Goal: Register for event/course

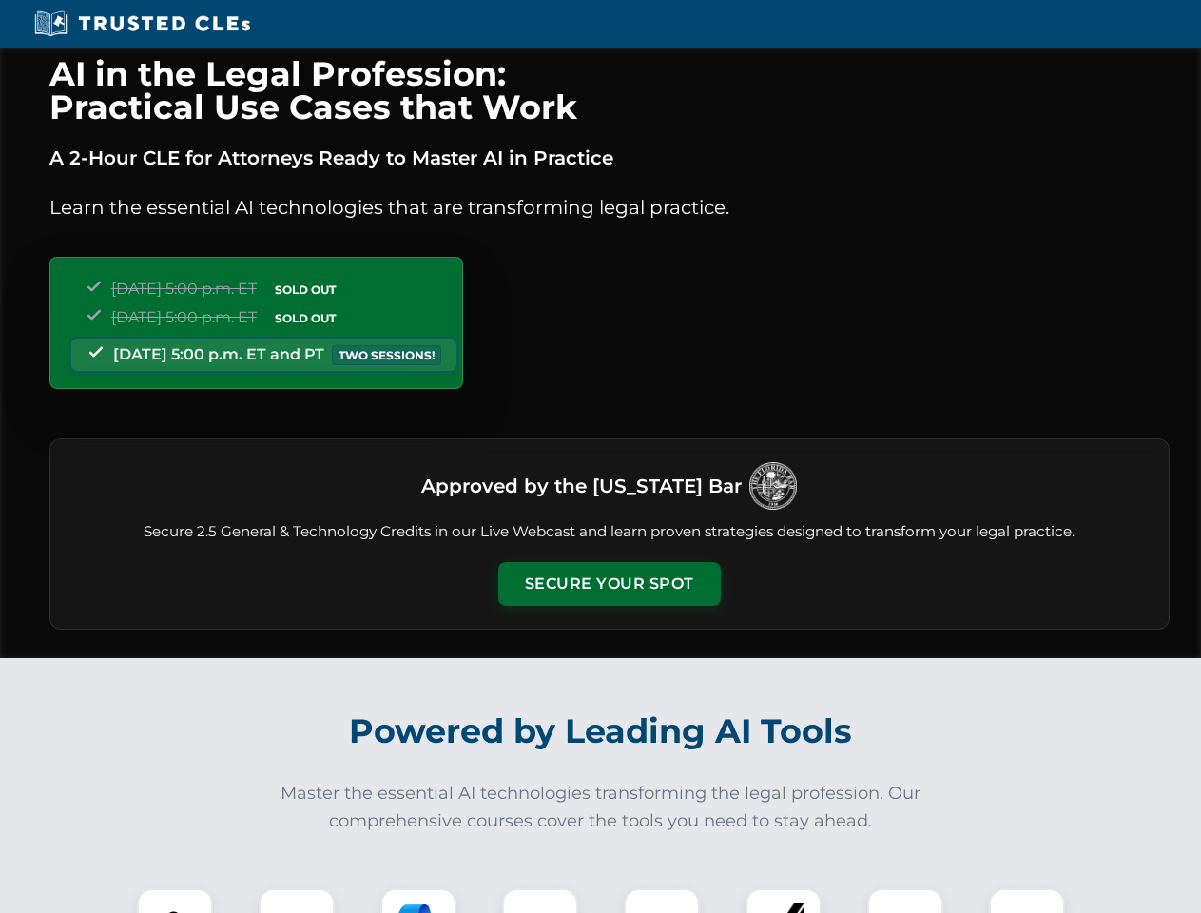
click at [608, 584] on button "Secure Your Spot" at bounding box center [609, 584] width 222 height 44
click at [175, 900] on img at bounding box center [174, 925] width 55 height 55
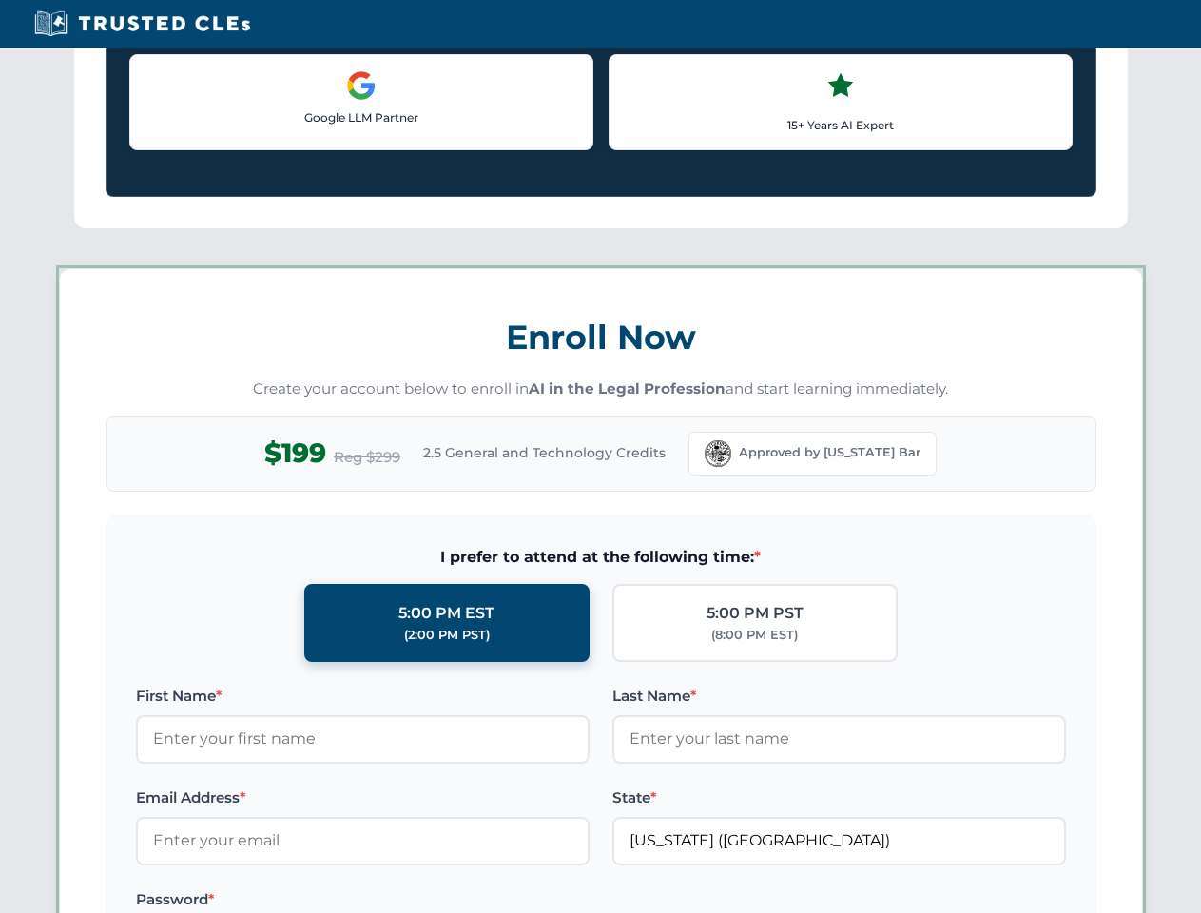
click at [418, 900] on label "Password *" at bounding box center [362, 899] width 453 height 23
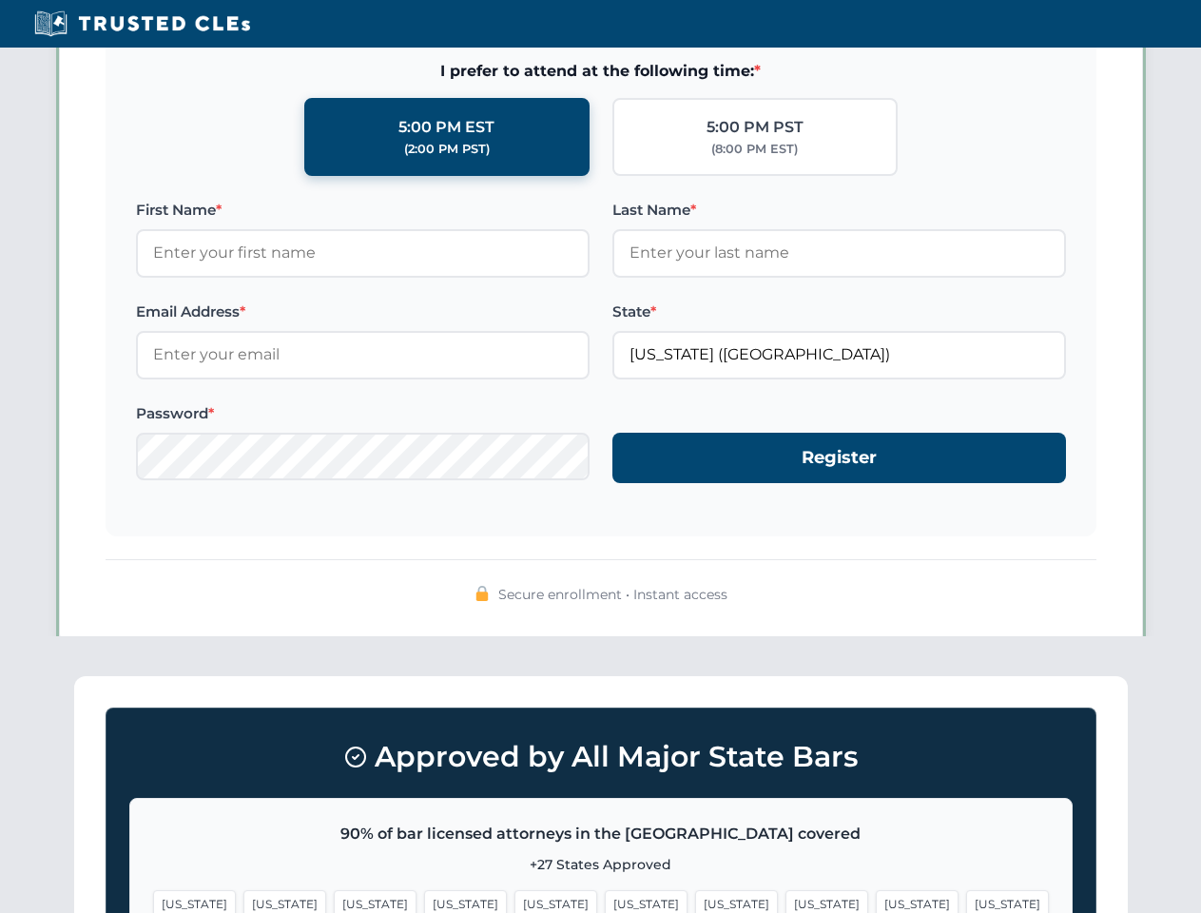
click at [875, 900] on span "[US_STATE]" at bounding box center [916, 904] width 83 height 28
